Goal: Task Accomplishment & Management: Manage account settings

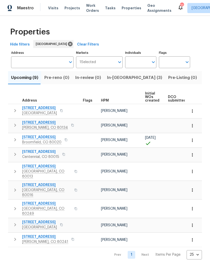
click at [192, 111] on icon "button" at bounding box center [192, 111] width 5 height 5
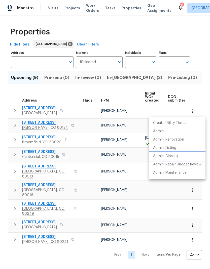
click at [167, 155] on p "Admin: Closing" at bounding box center [165, 156] width 25 height 5
click at [125, 9] on div at bounding box center [105, 134] width 210 height 269
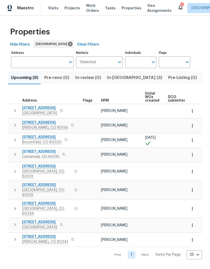
click at [48, 6] on span "Visits" at bounding box center [53, 8] width 10 height 5
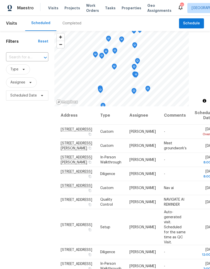
click at [22, 58] on input "text" at bounding box center [20, 58] width 28 height 8
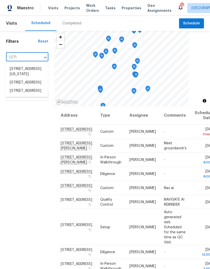
type input "12713"
click at [24, 71] on li "[STREET_ADDRESS]" at bounding box center [27, 69] width 42 height 8
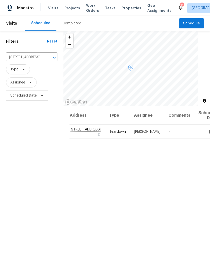
click at [0, 0] on icon at bounding box center [0, 0] width 0 height 0
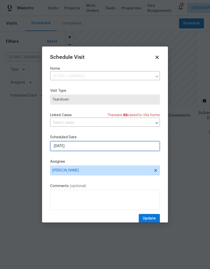
click at [96, 148] on input "[DATE]" at bounding box center [105, 146] width 110 height 10
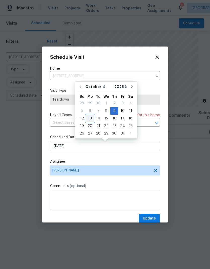
click at [90, 118] on div "13" at bounding box center [90, 118] width 8 height 7
type input "[DATE]"
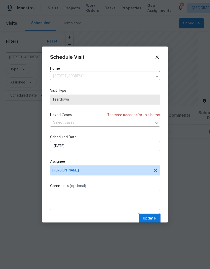
click at [151, 218] on span "Update" at bounding box center [149, 218] width 13 height 6
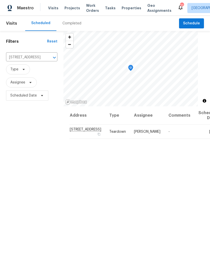
click at [127, 9] on span "Properties" at bounding box center [131, 8] width 20 height 5
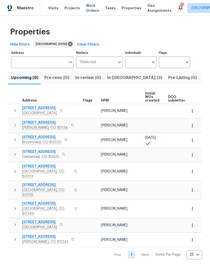
click at [51, 8] on span "Visits" at bounding box center [53, 8] width 10 height 5
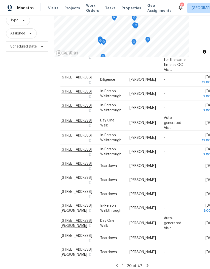
scroll to position [49, 0]
